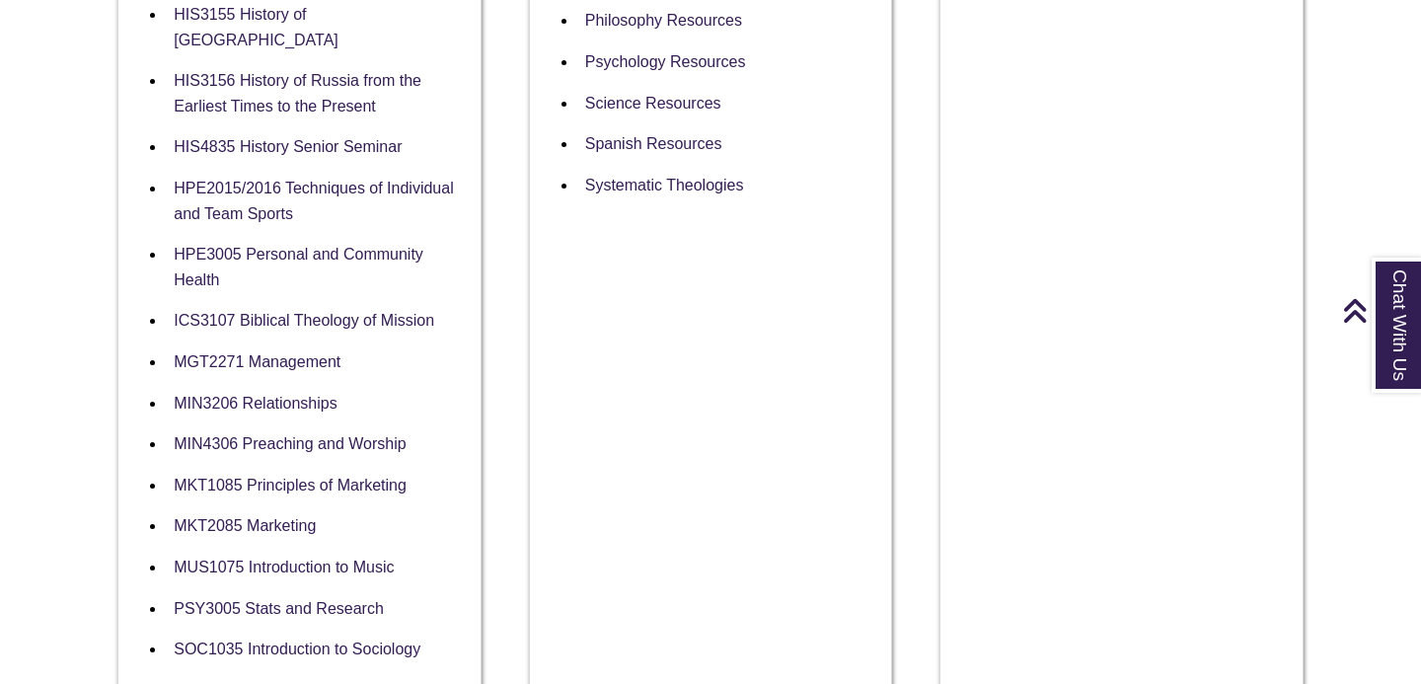
scroll to position [1946, 0]
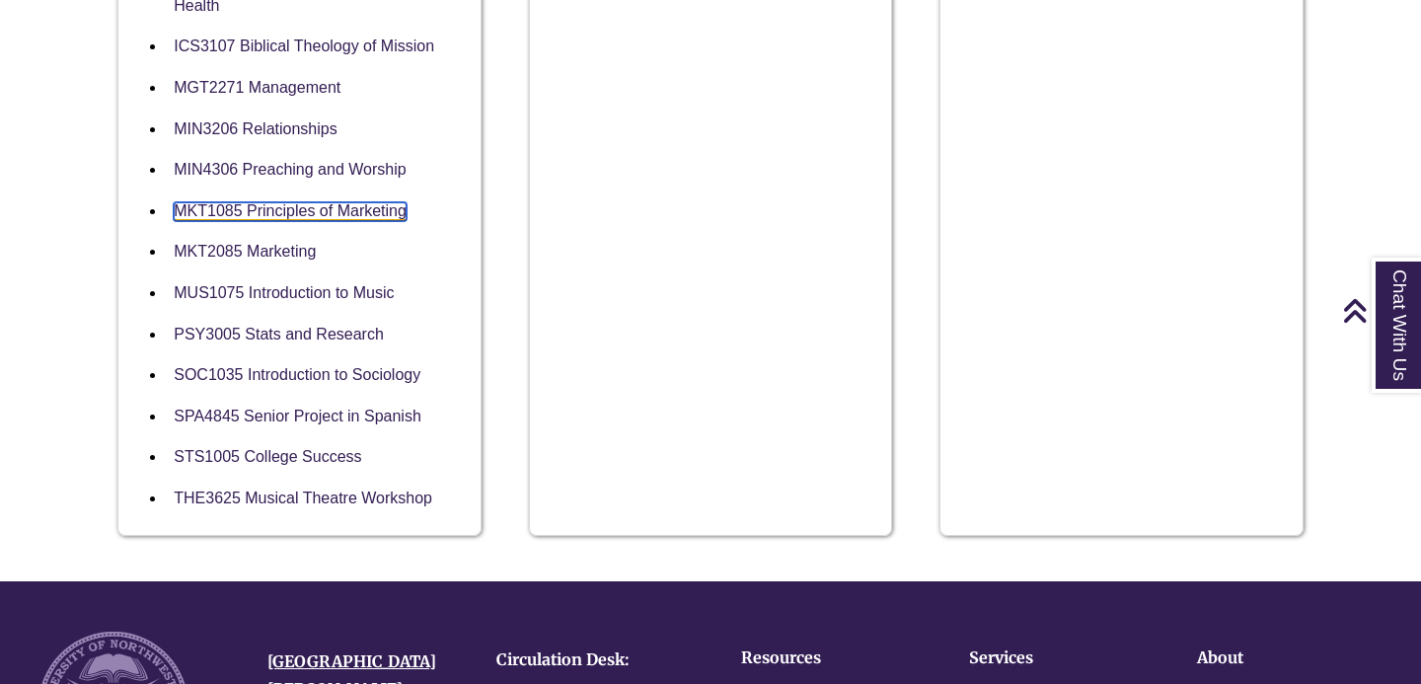
click at [284, 202] on link "MKT1085 Principles of Marketing" at bounding box center [290, 211] width 233 height 19
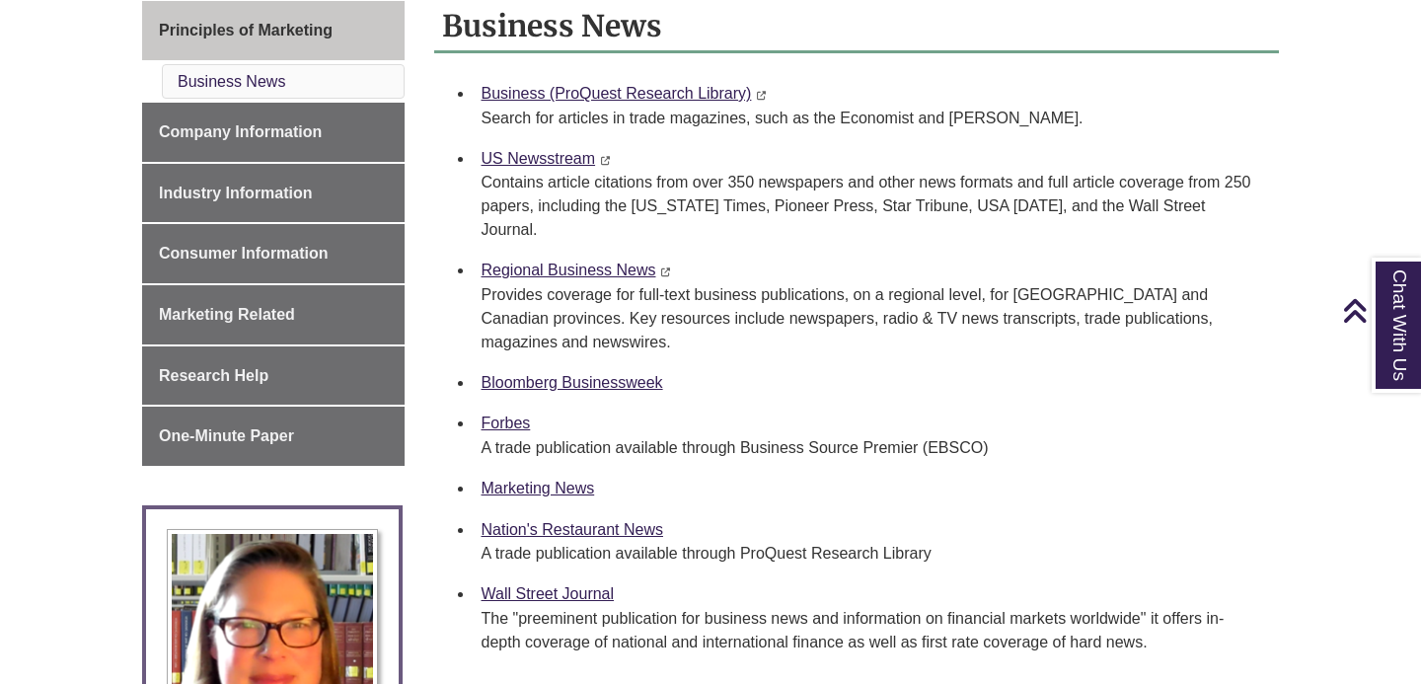
scroll to position [553, 0]
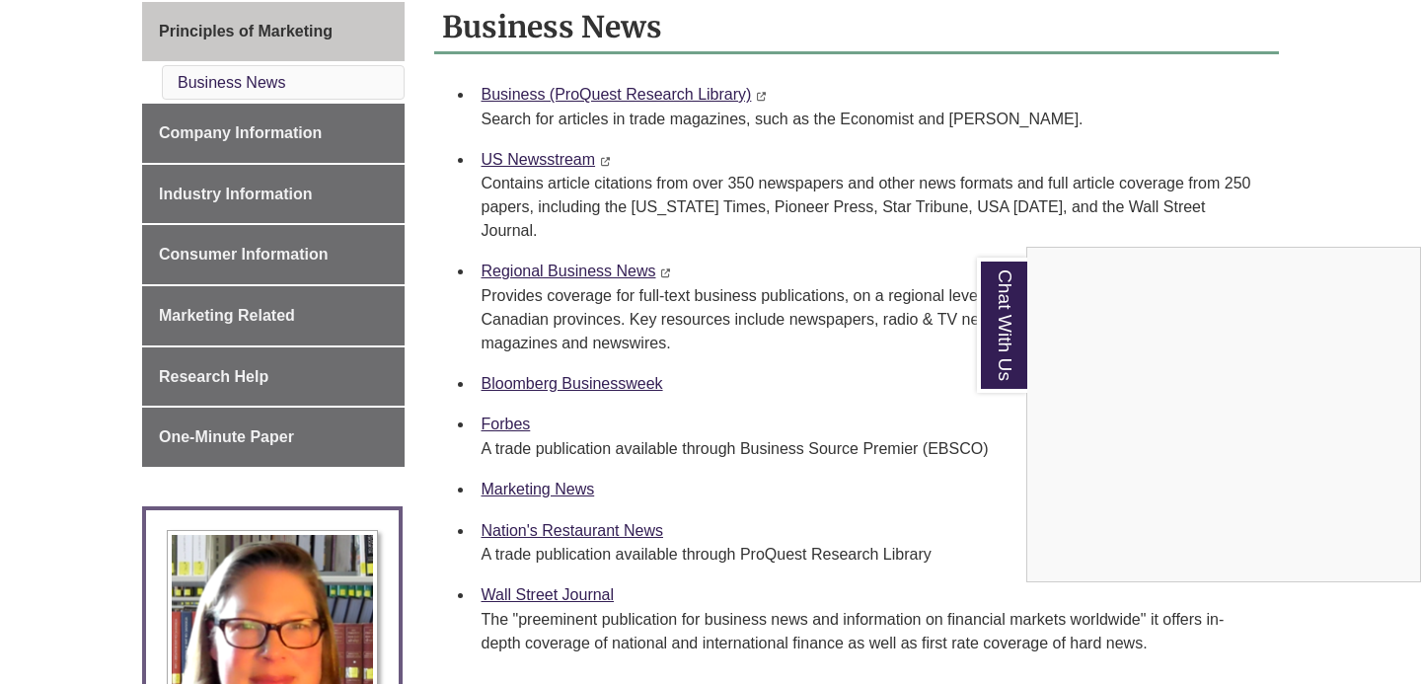
click at [322, 136] on div "Chat With Us" at bounding box center [710, 342] width 1421 height 684
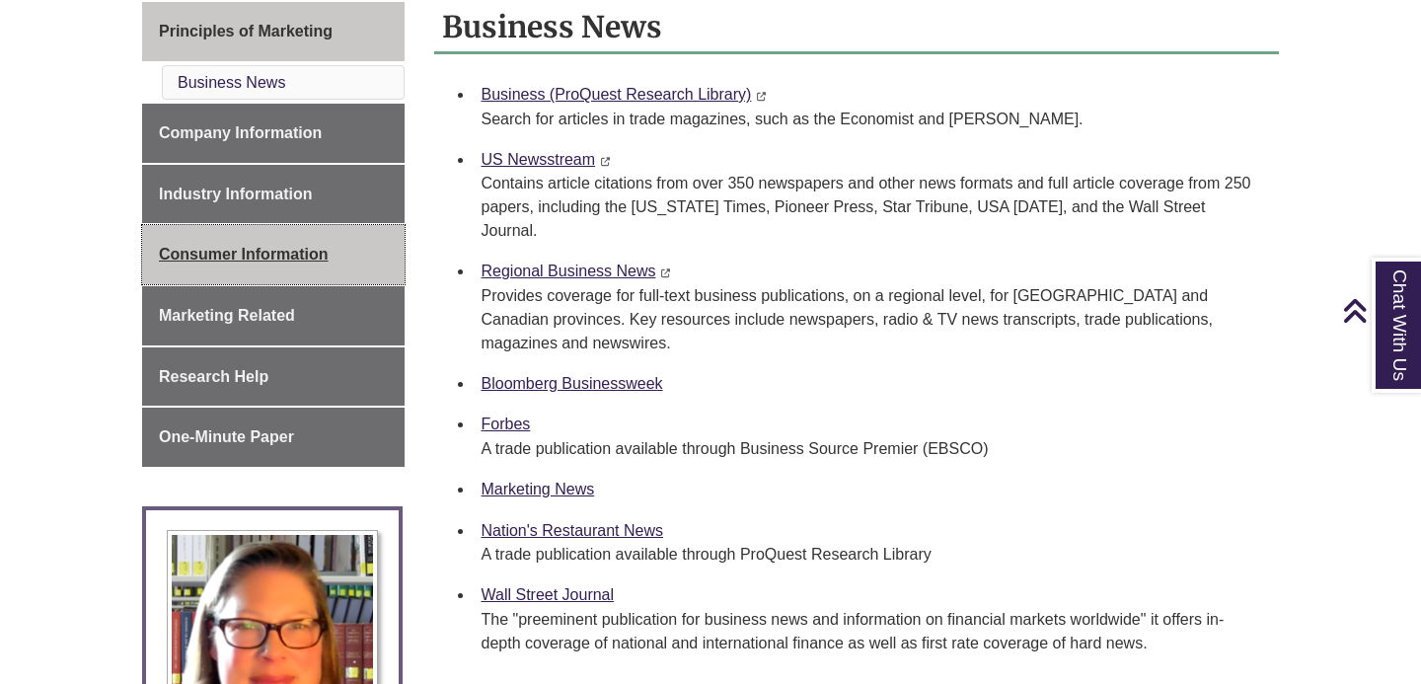
click at [325, 262] on span "Consumer Information" at bounding box center [244, 254] width 170 height 17
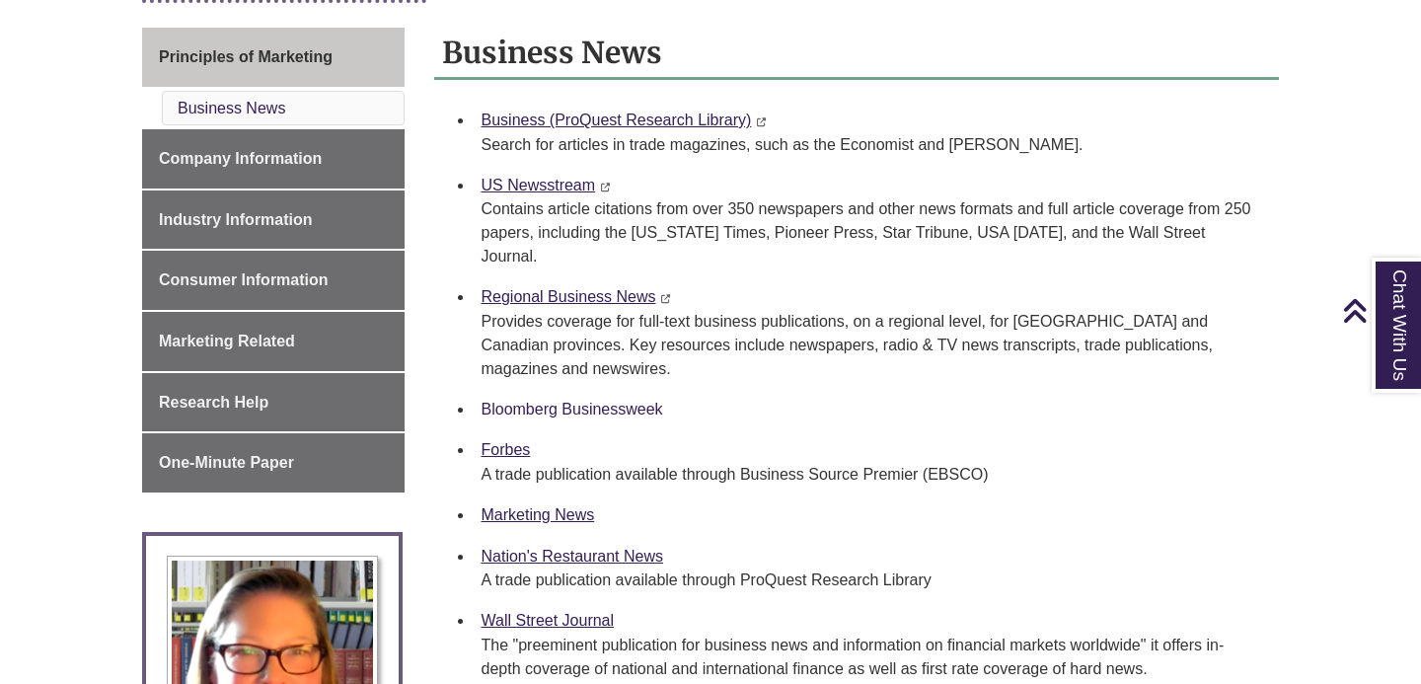
scroll to position [525, 0]
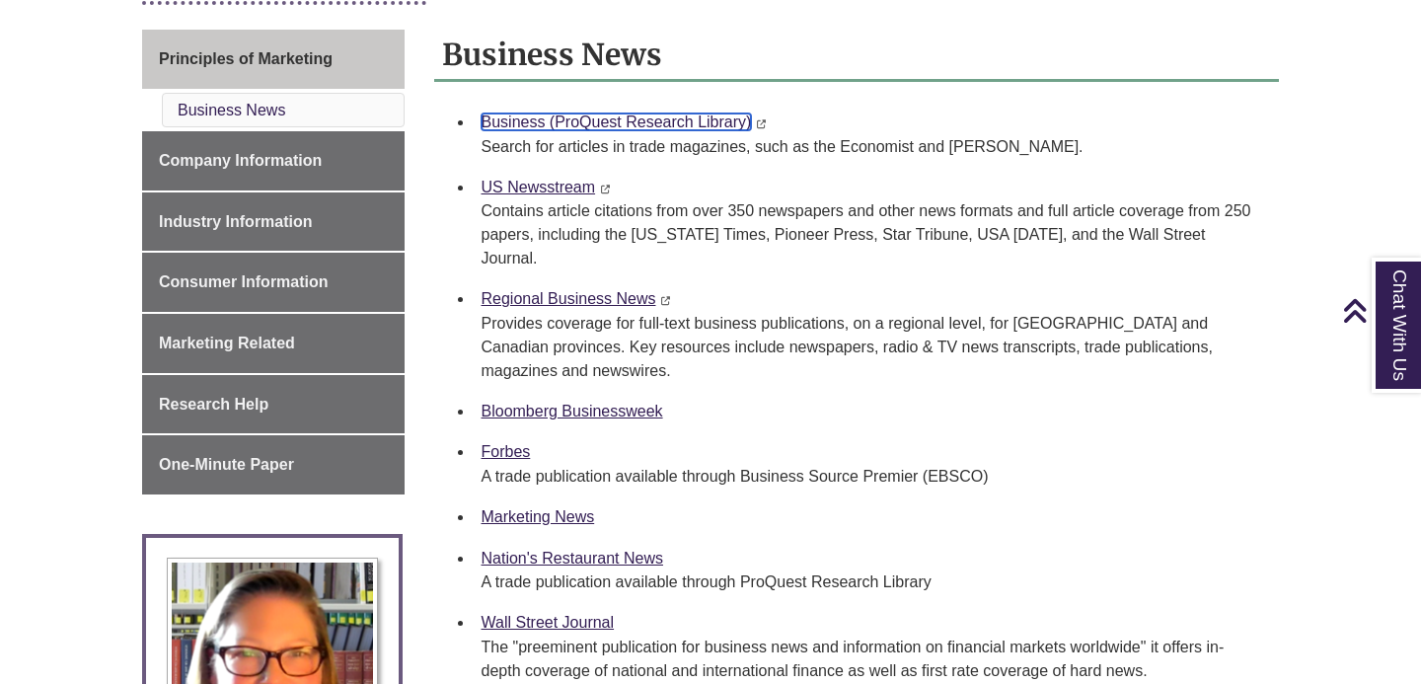
click at [575, 121] on link "Business (ProQuest Research Library)" at bounding box center [617, 121] width 270 height 17
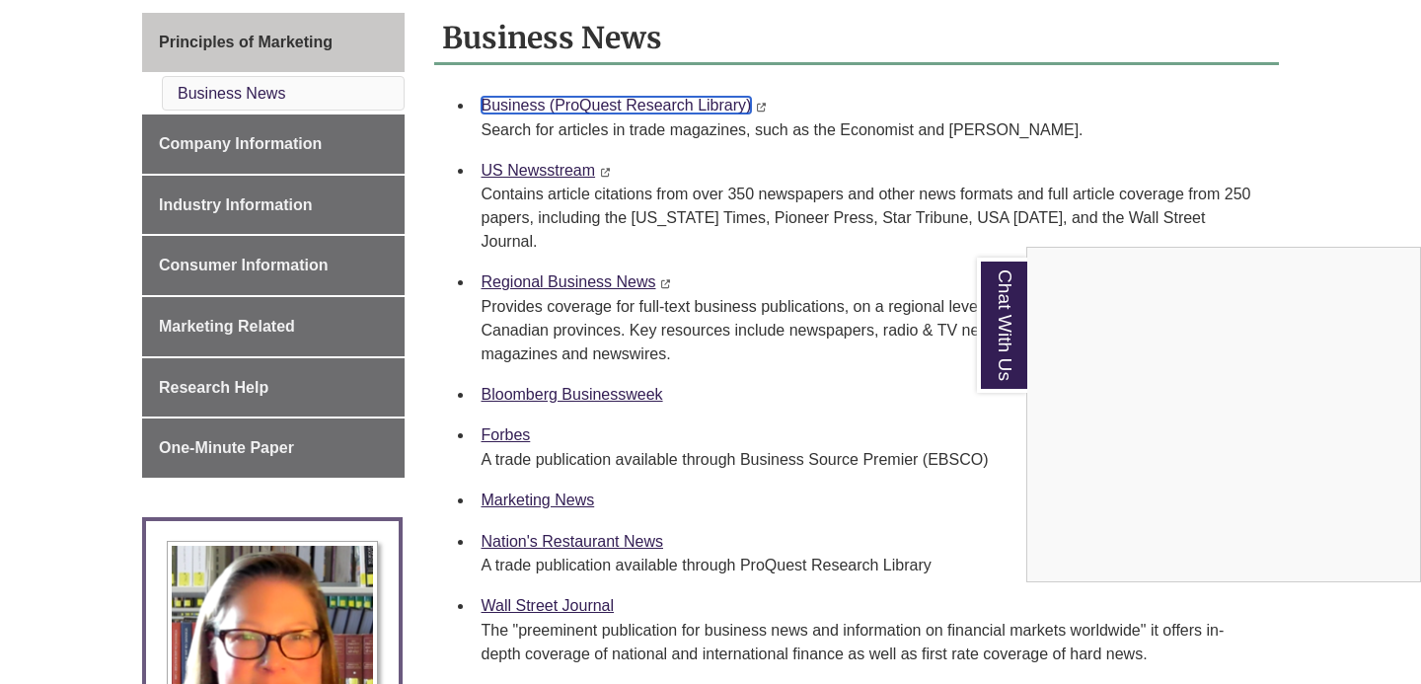
scroll to position [540, 0]
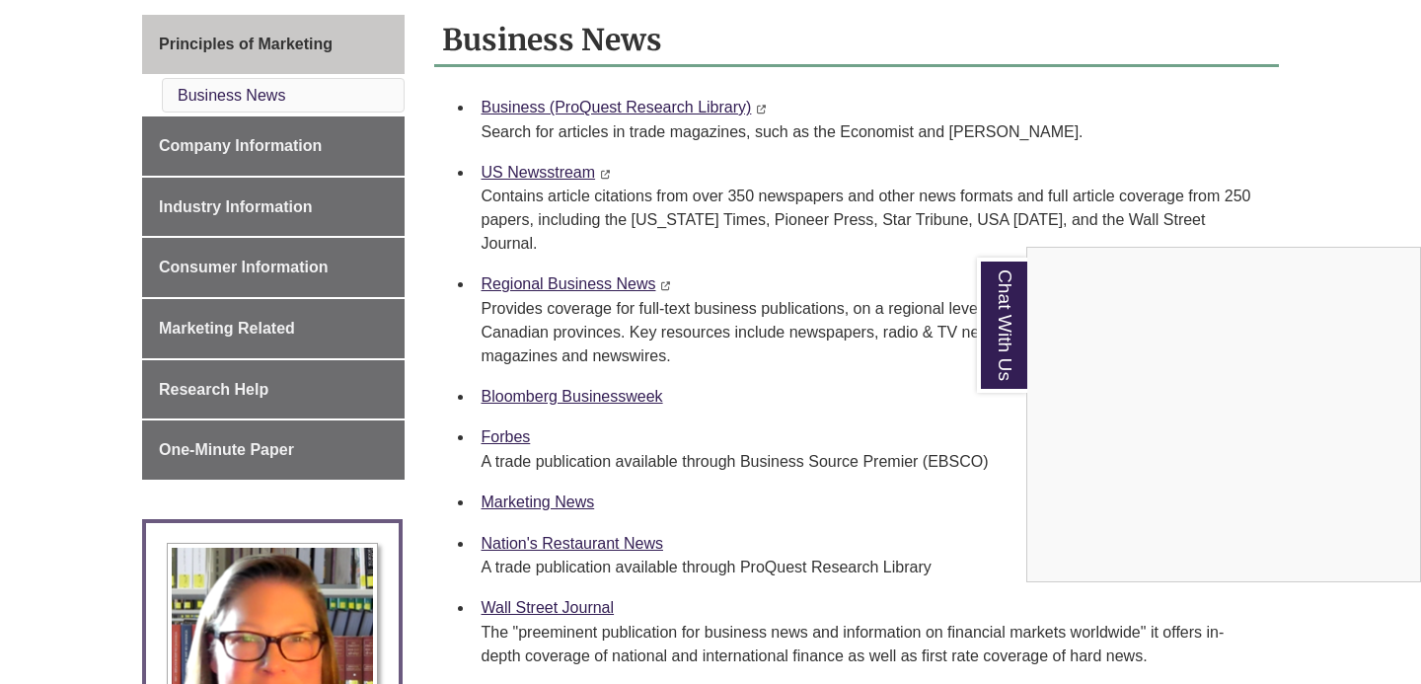
click at [703, 377] on div "Chat With Us" at bounding box center [710, 342] width 1421 height 684
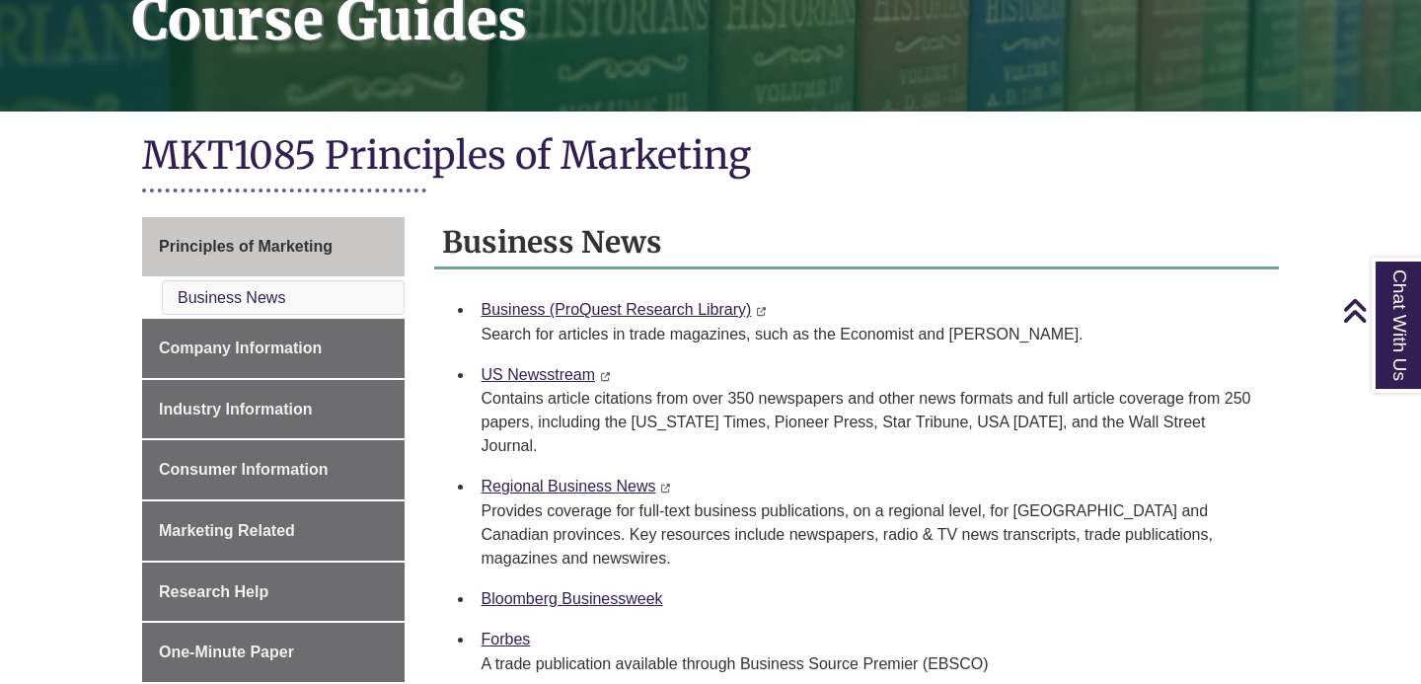
scroll to position [401, 0]
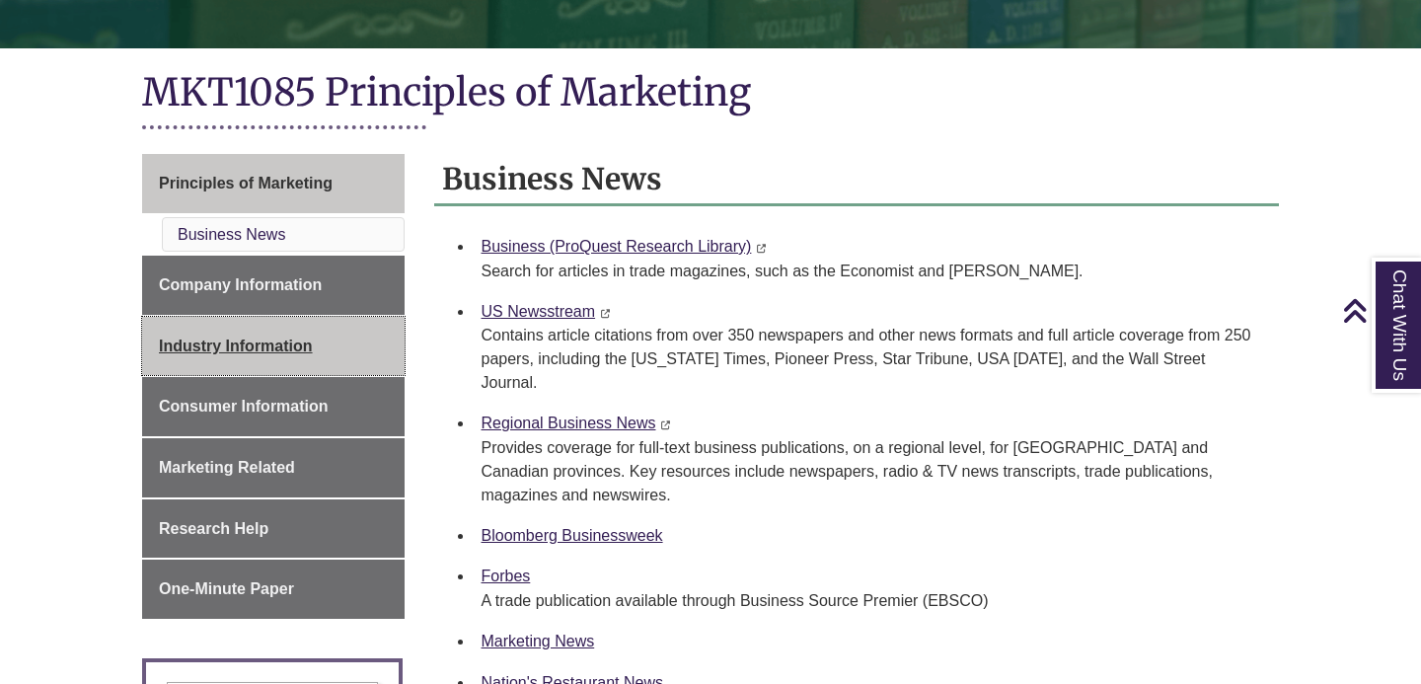
click at [246, 351] on span "Industry Information" at bounding box center [236, 346] width 154 height 17
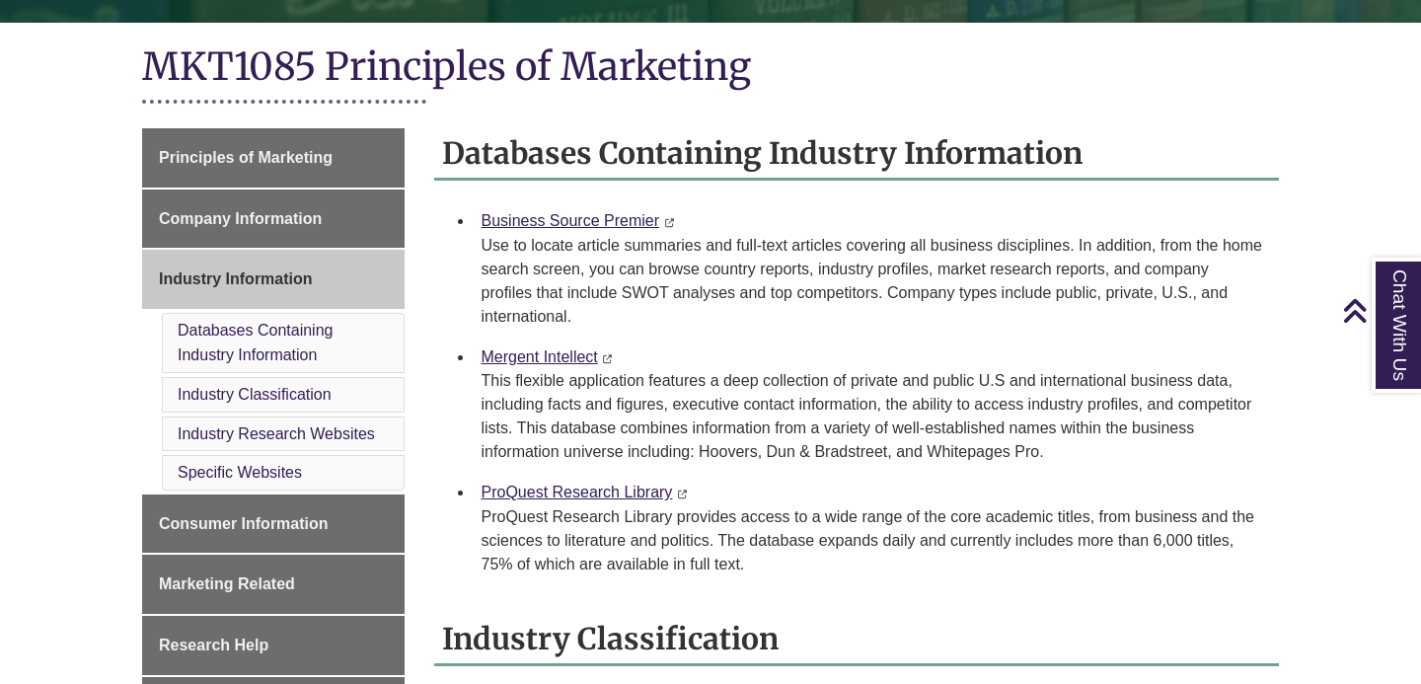
scroll to position [428, 0]
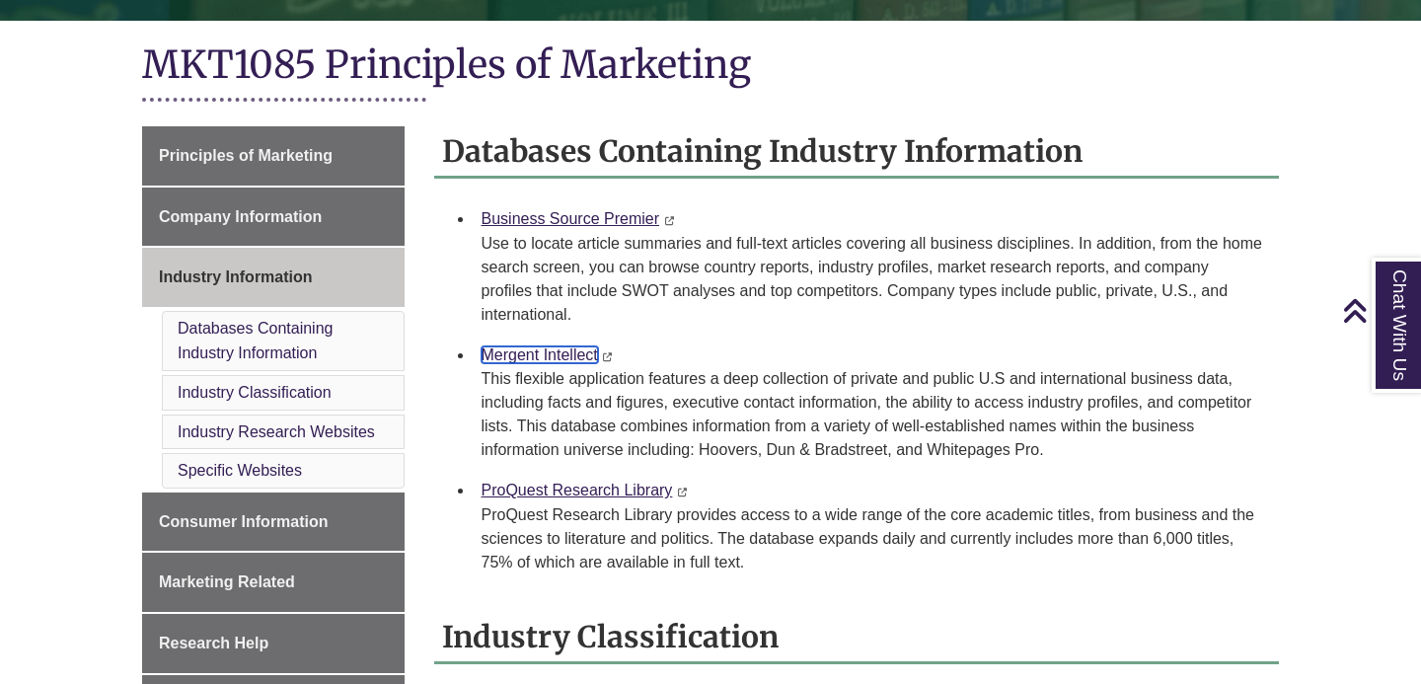
click at [558, 357] on link "Mergent Intellect" at bounding box center [540, 354] width 116 height 17
